Goal: Check status: Check status

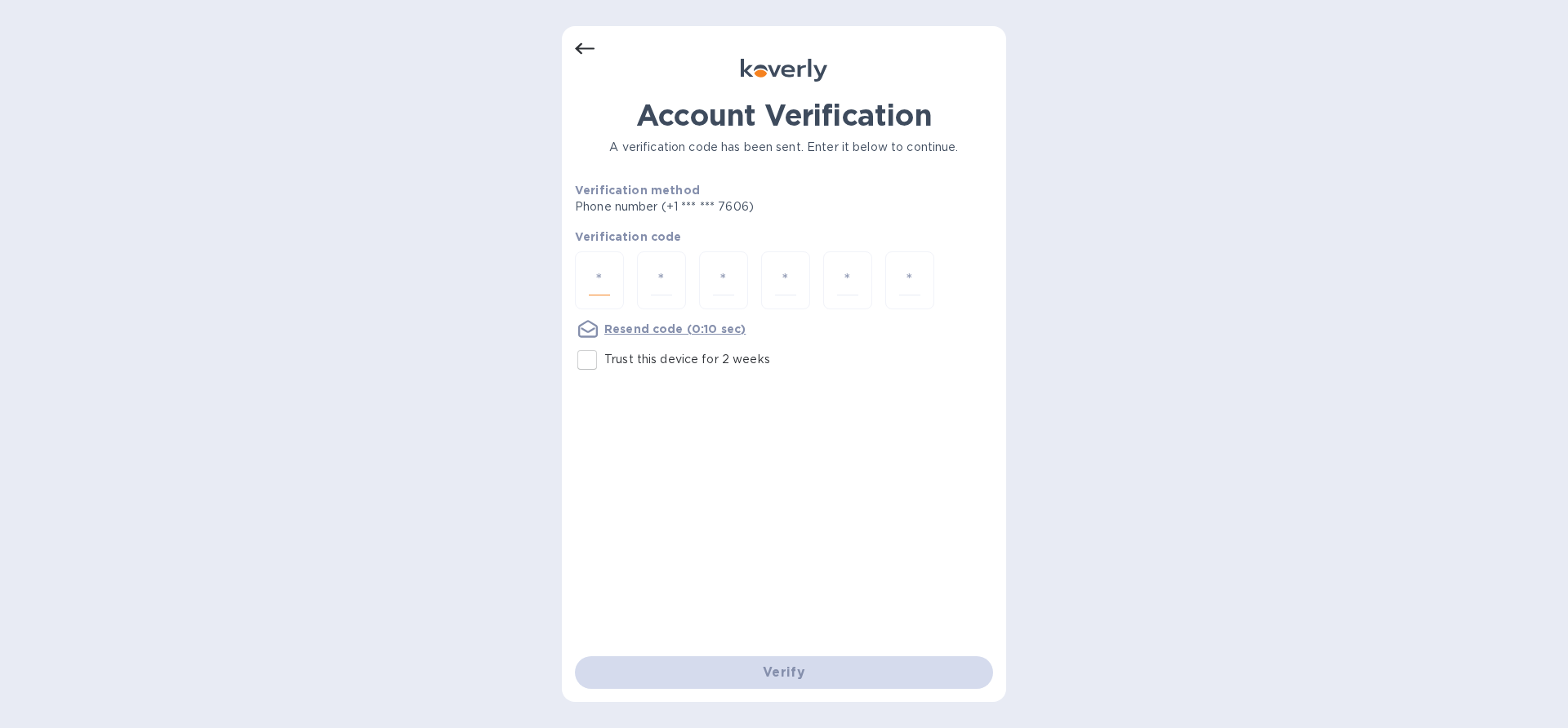
click at [605, 281] on input "number" at bounding box center [600, 280] width 21 height 30
paste input "8"
type input "8"
type input "7"
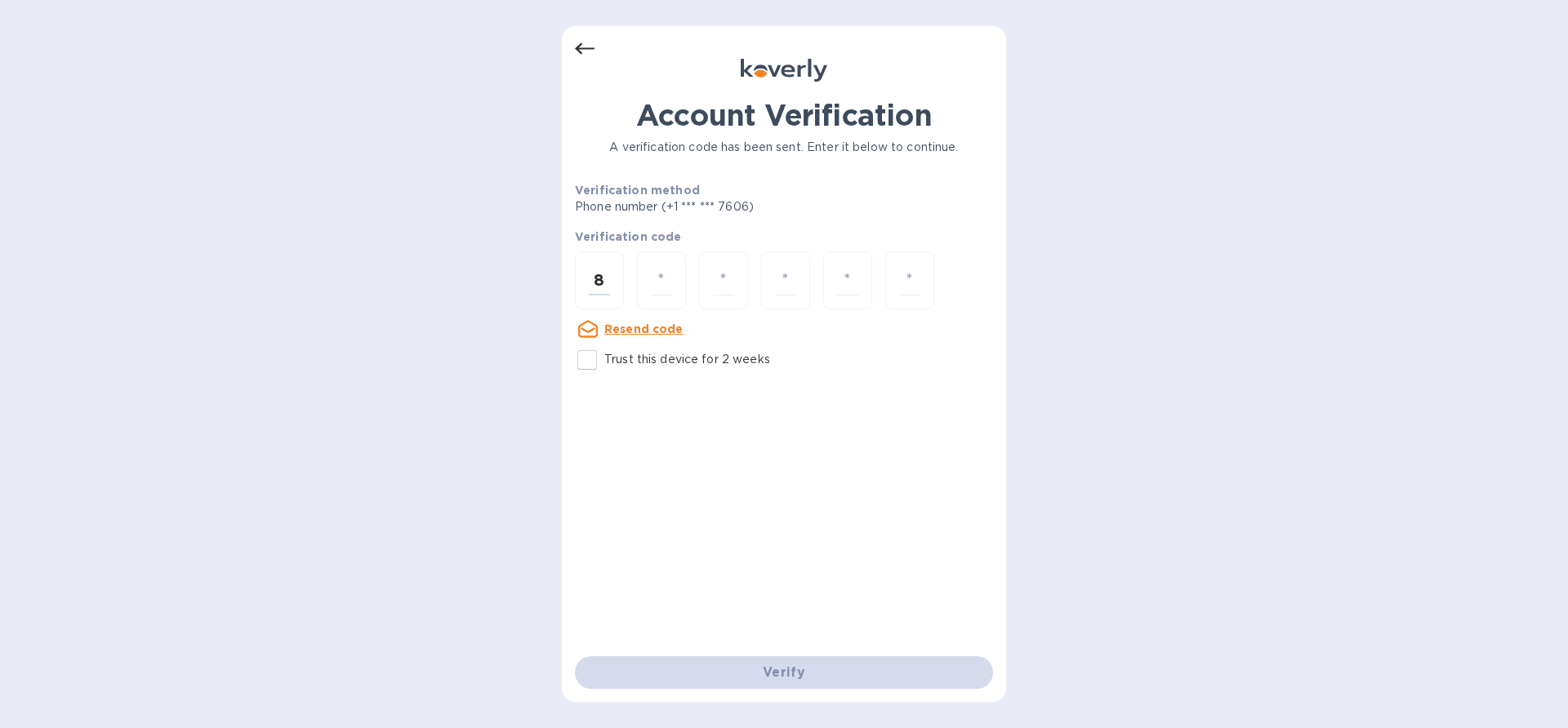
type input "3"
type input "2"
type input "1"
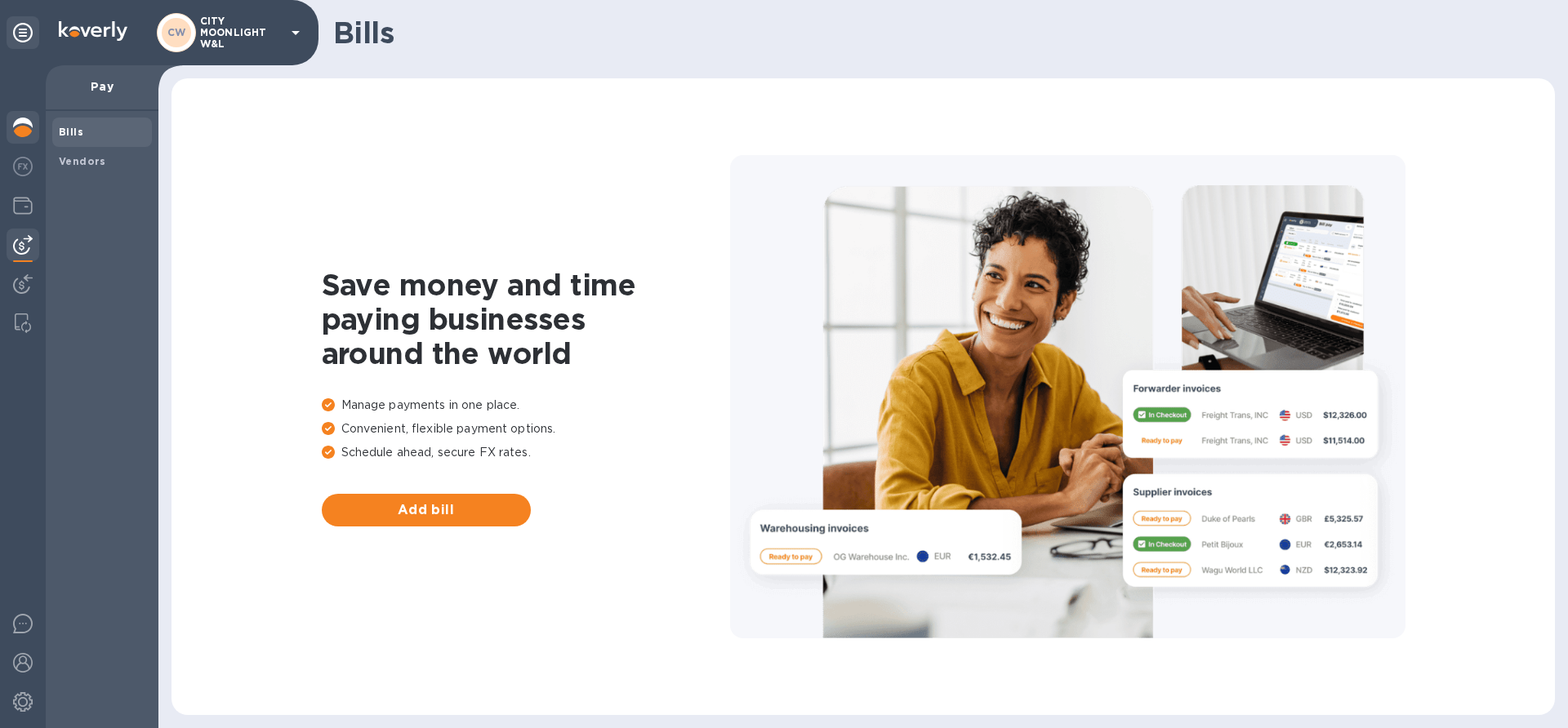
click at [21, 123] on img at bounding box center [22, 127] width 20 height 20
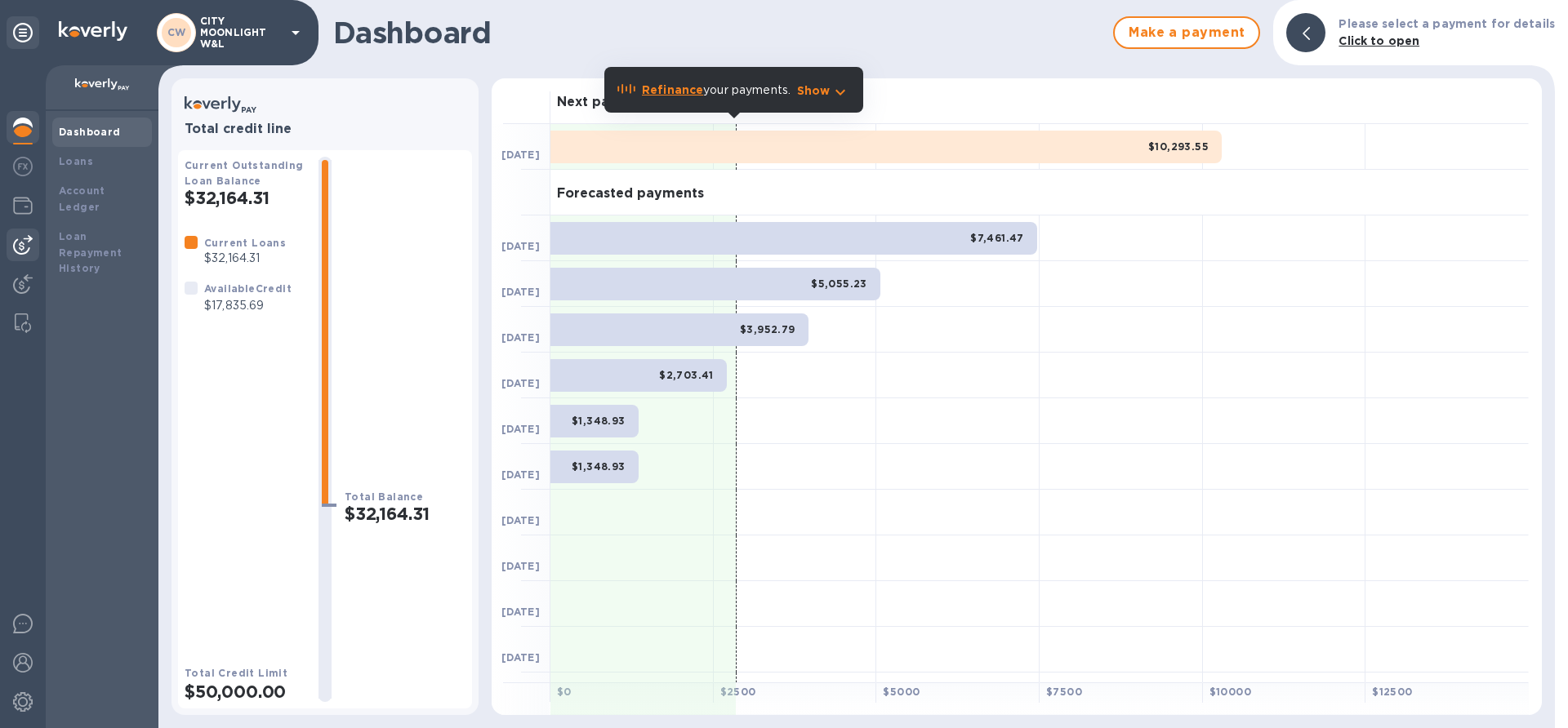
click at [24, 241] on img at bounding box center [22, 244] width 20 height 20
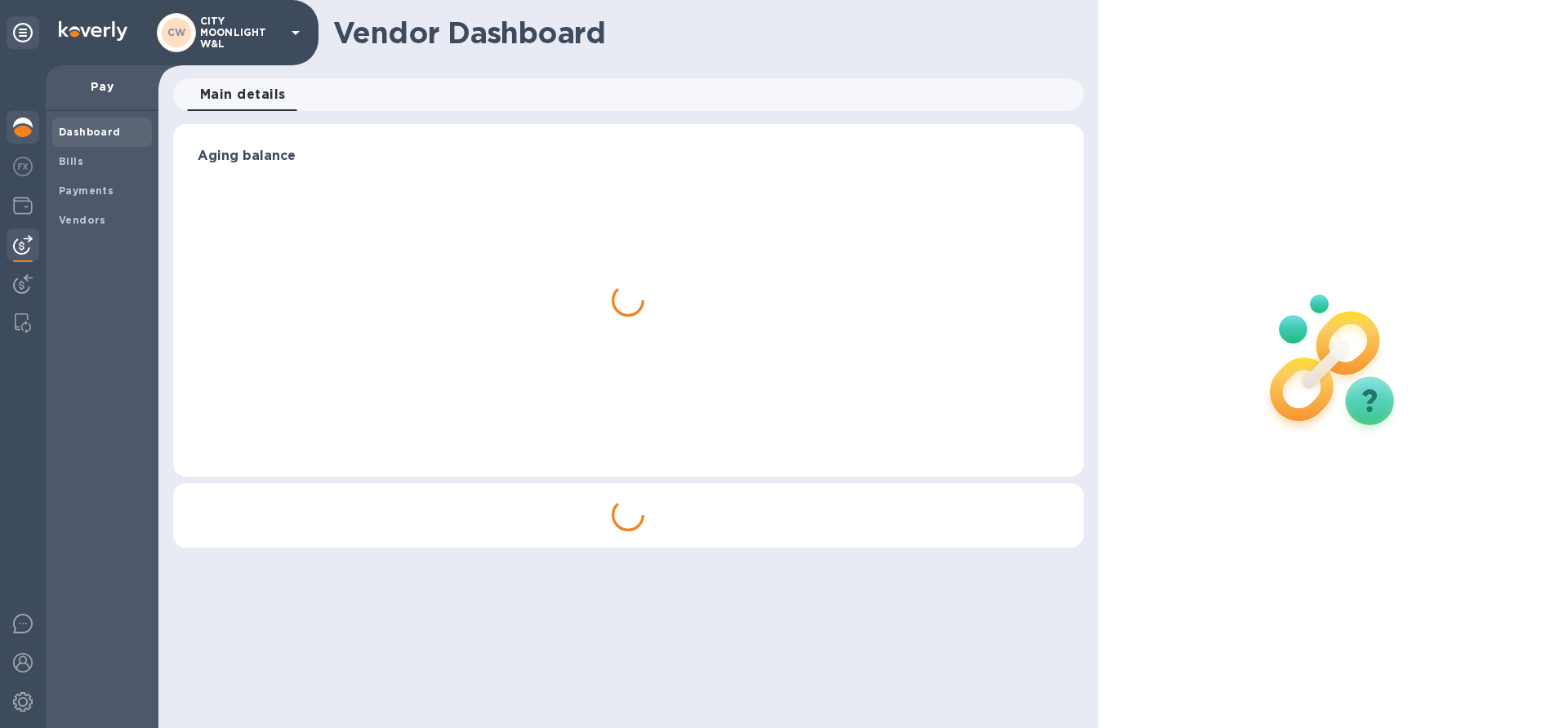
click at [25, 123] on img at bounding box center [22, 127] width 20 height 20
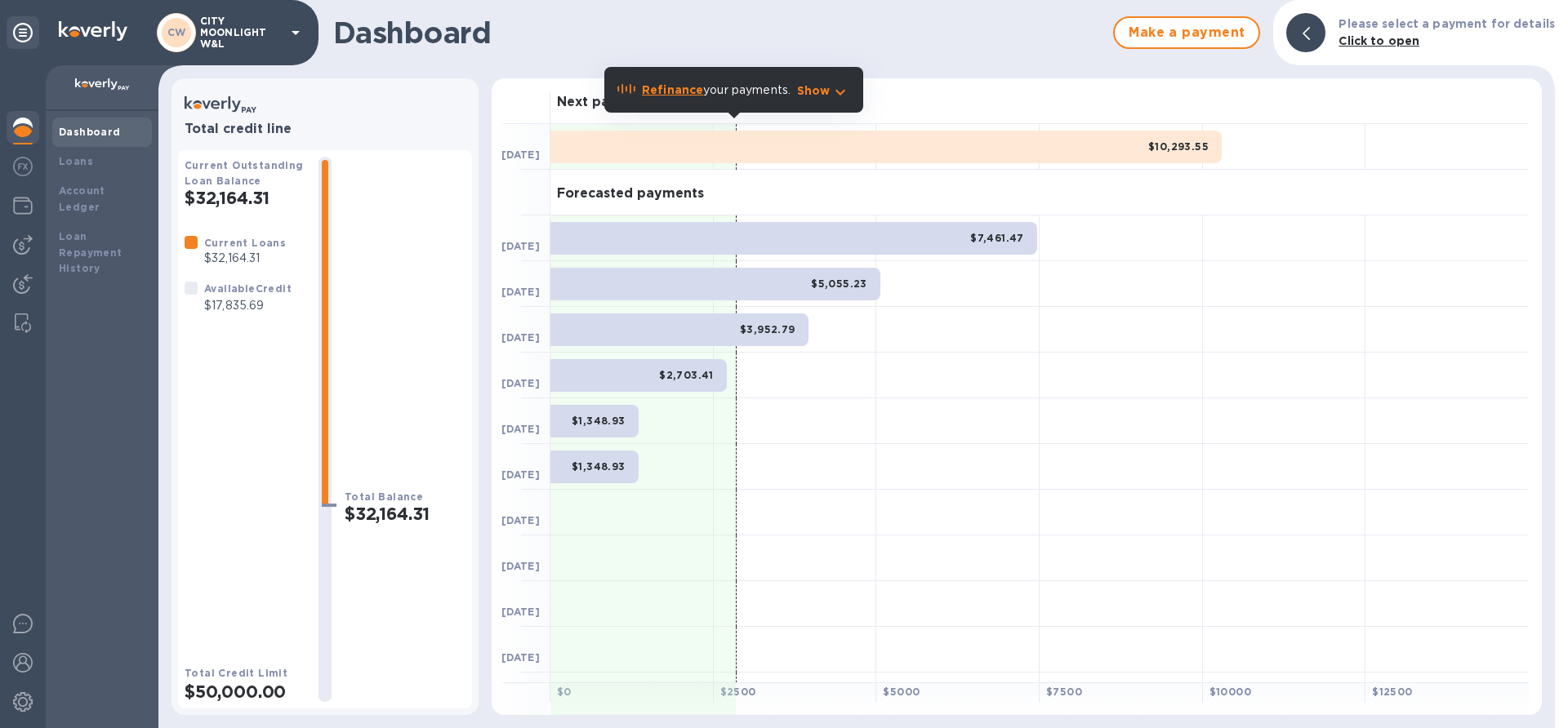
click at [810, 334] on div at bounding box center [795, 329] width 163 height 45
click at [806, 330] on div "$3,952.79" at bounding box center [679, 330] width 258 height 33
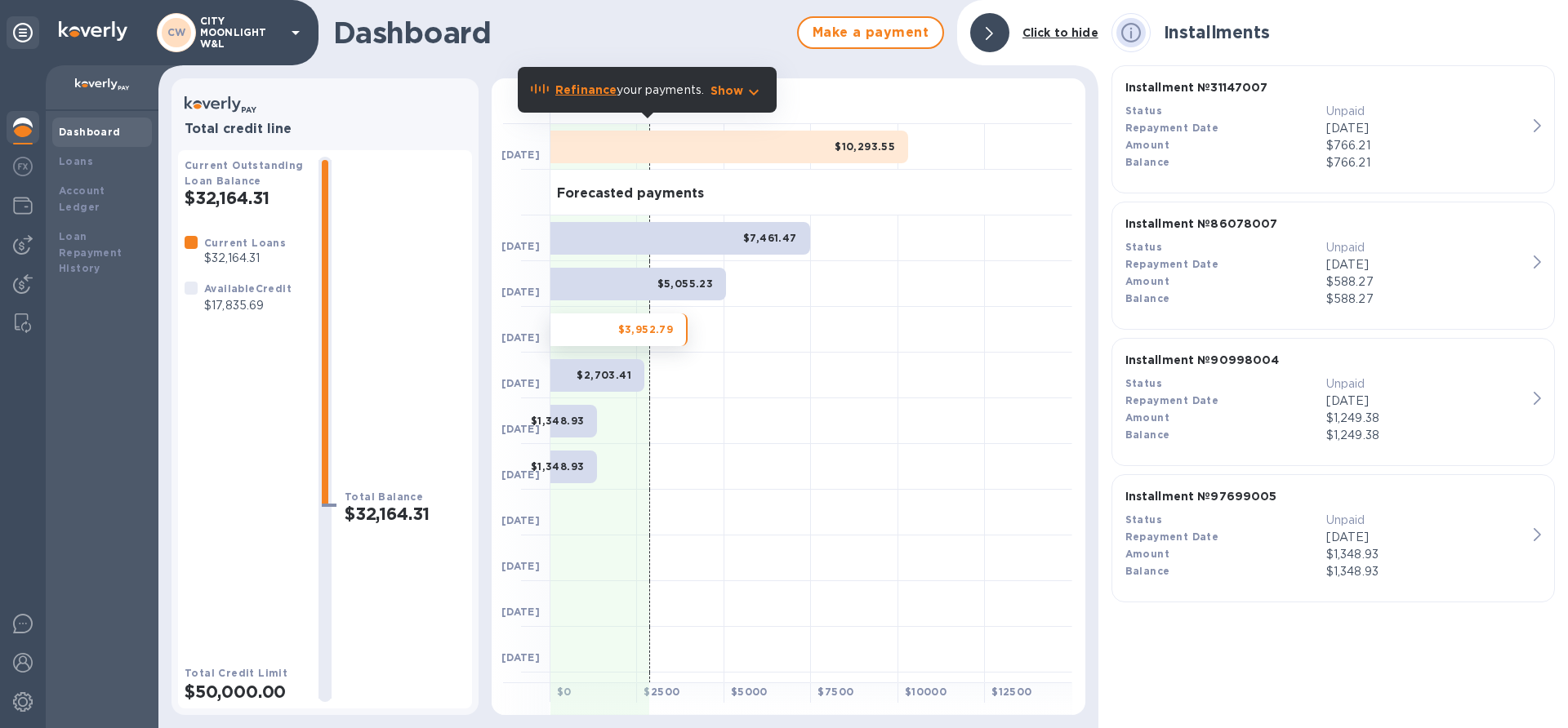
click at [993, 30] on icon at bounding box center [989, 33] width 8 height 13
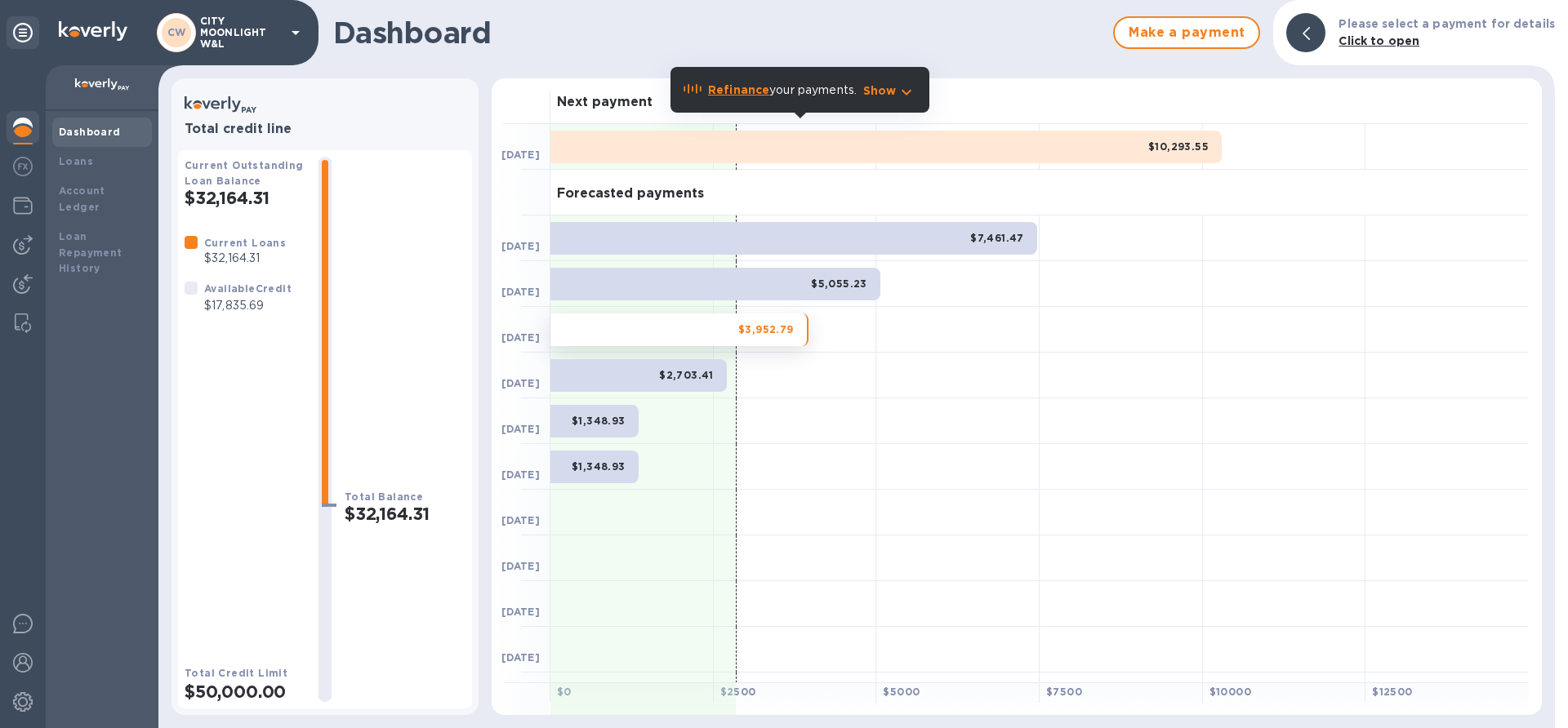
scroll to position [36, 0]
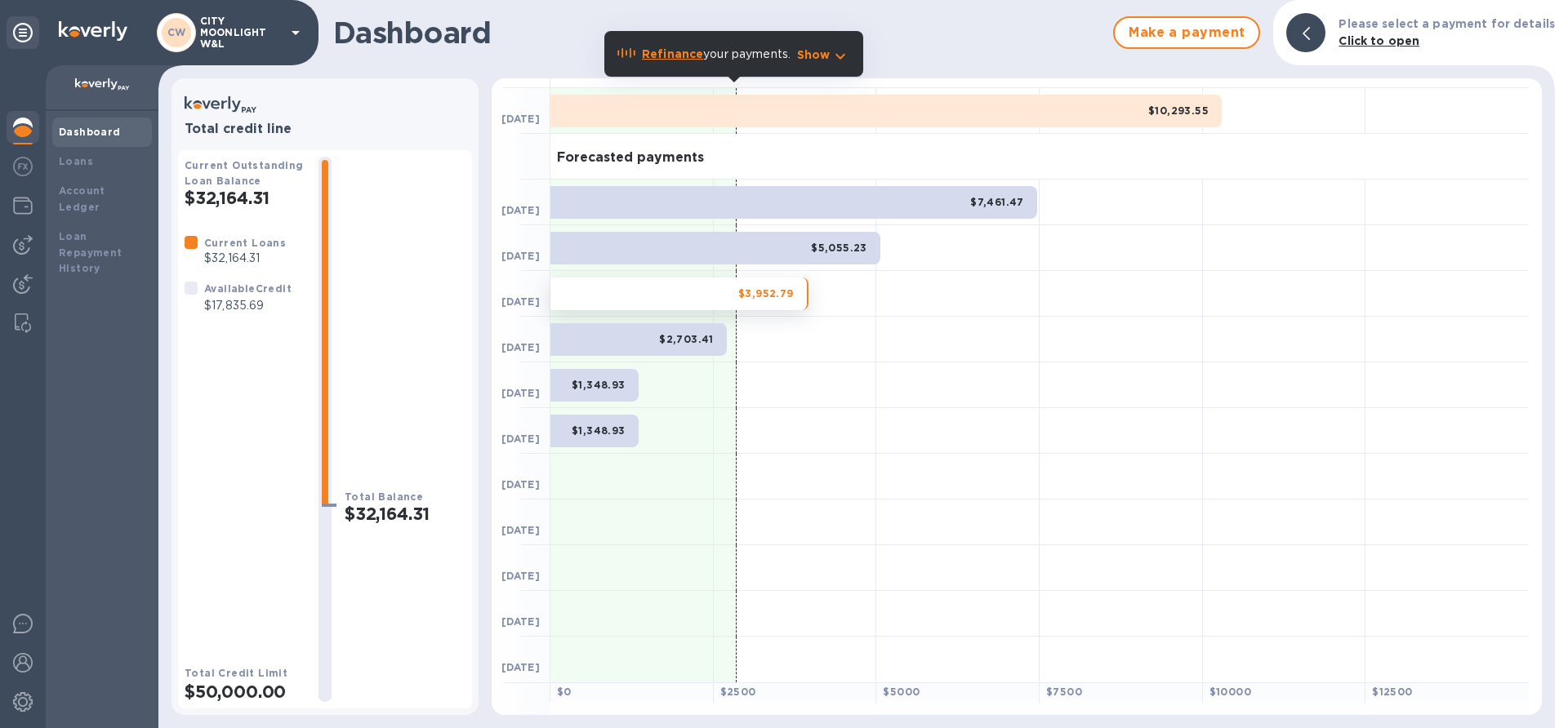
click at [734, 456] on div at bounding box center [643, 476] width 185 height 45
click at [735, 313] on div at bounding box center [643, 293] width 186 height 45
click at [735, 317] on div at bounding box center [643, 339] width 186 height 45
click at [760, 398] on div at bounding box center [795, 385] width 163 height 45
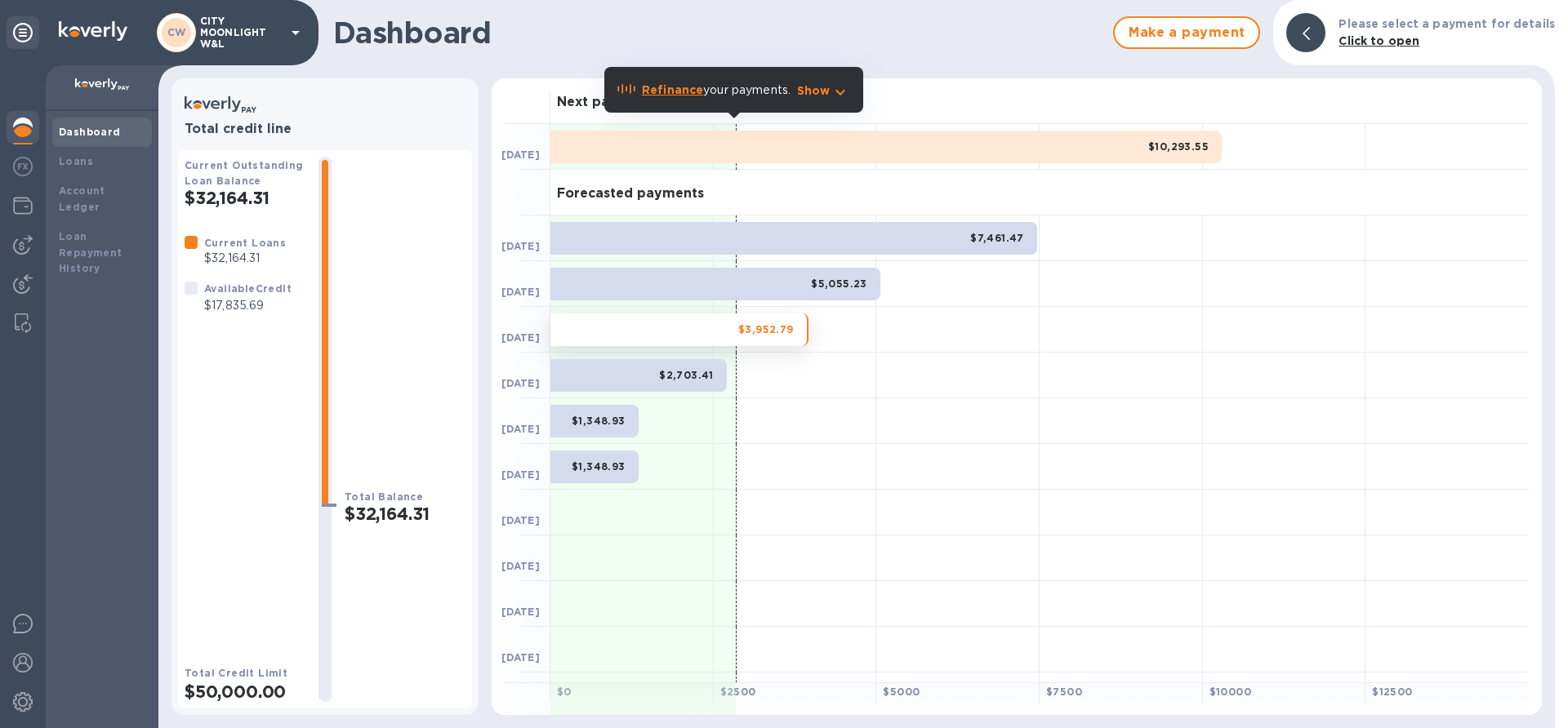
click at [737, 354] on div at bounding box center [795, 375] width 163 height 45
click at [735, 357] on div at bounding box center [643, 375] width 186 height 45
